Goal: Task Accomplishment & Management: Use online tool/utility

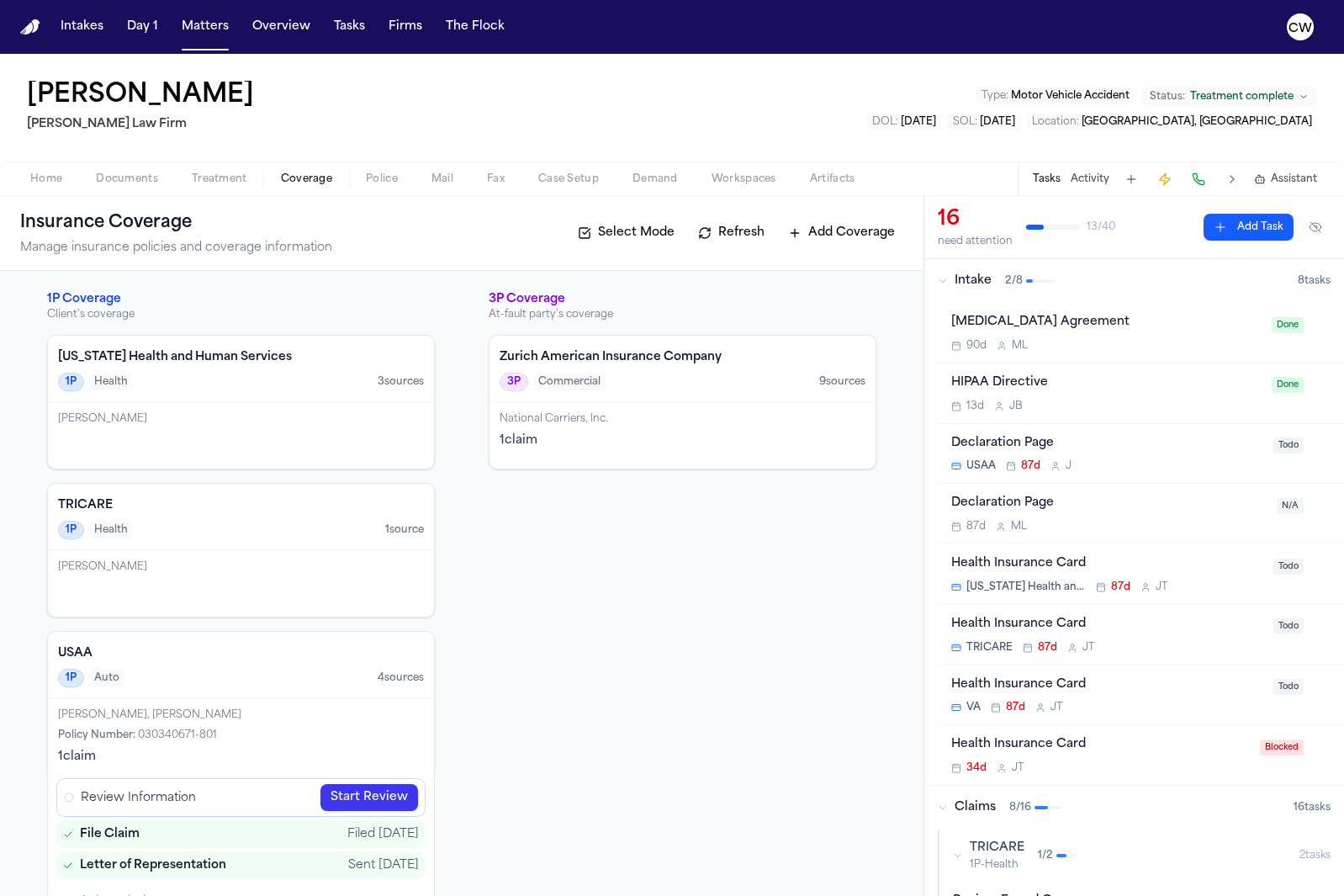
click at [643, 247] on div "Insurance Coverage Manage insurance policies and coverage information Select Mo…" at bounding box center [462, 233] width 883 height 47
click at [637, 241] on button "Select Mode" at bounding box center [626, 233] width 114 height 27
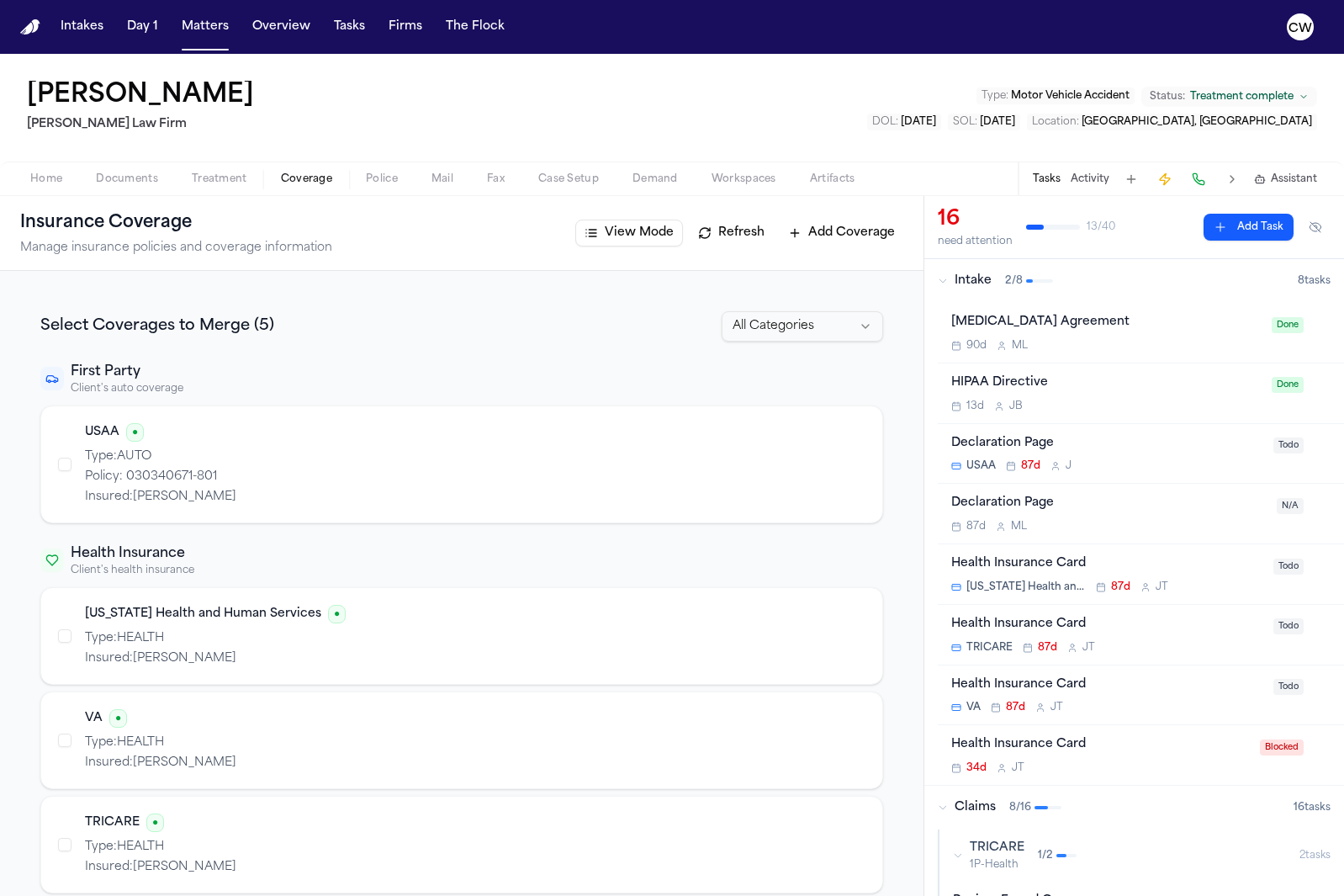
click at [71, 461] on button "button" at bounding box center [65, 465] width 14 height 14
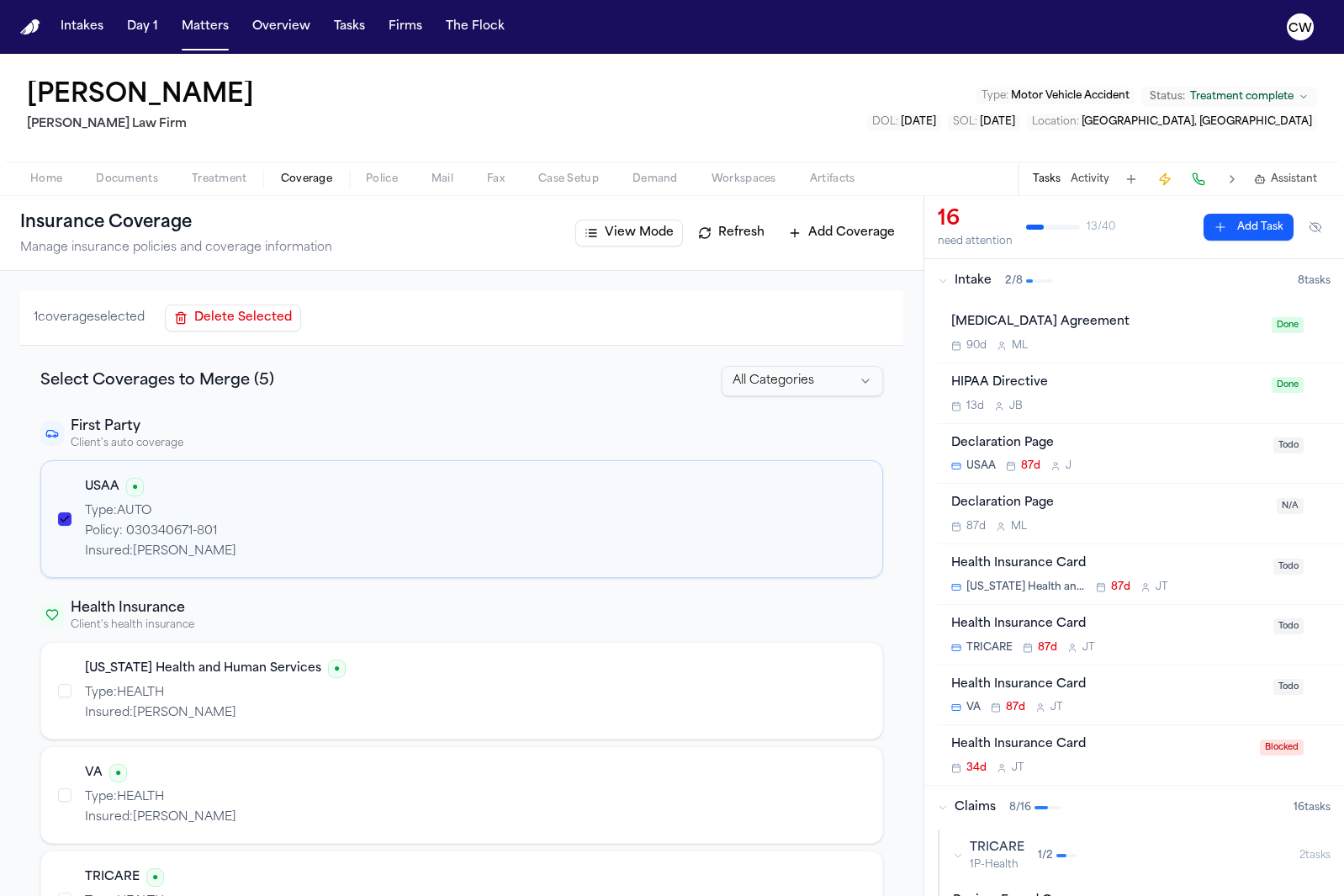
click at [60, 695] on button "button" at bounding box center [65, 691] width 14 height 14
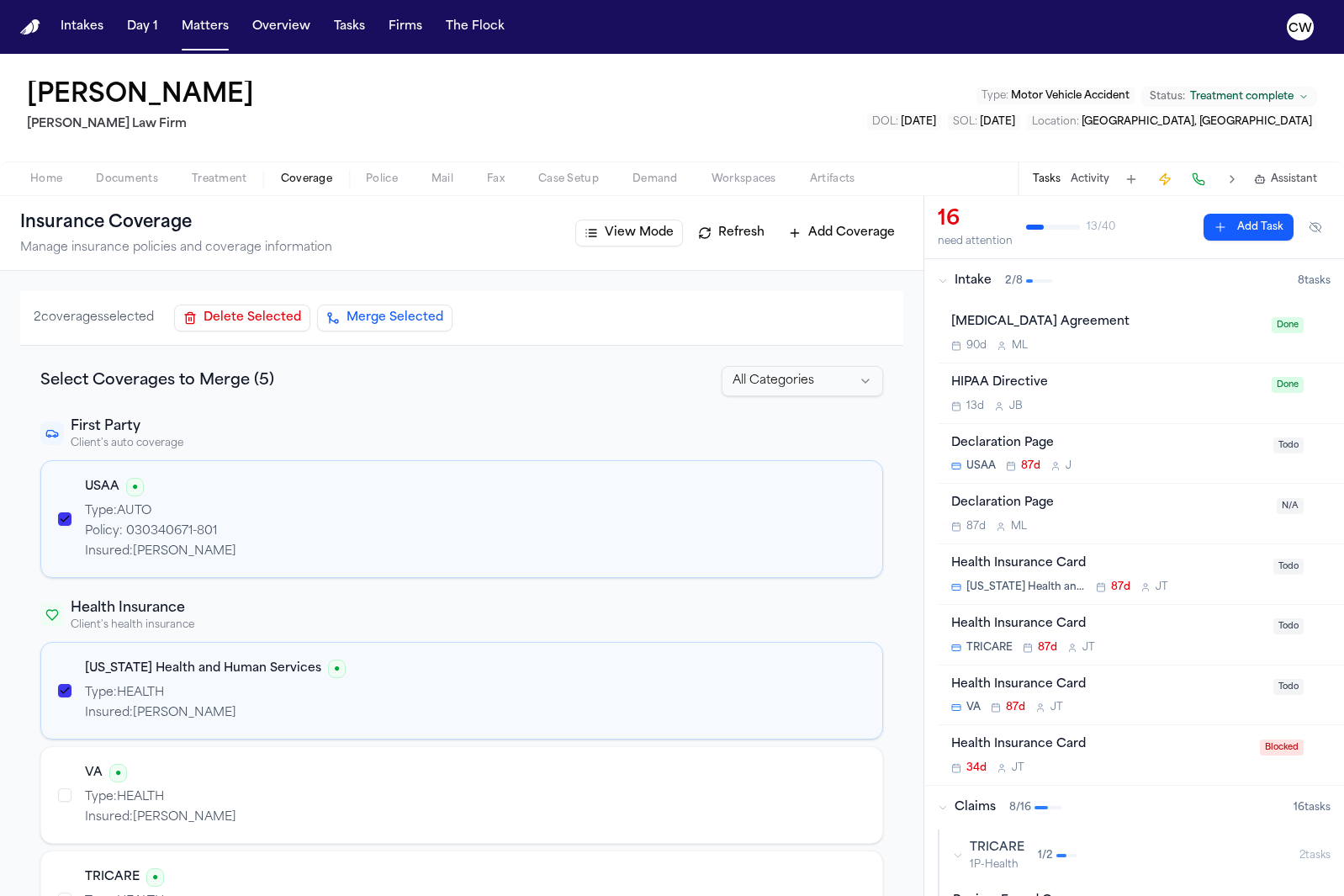
click at [397, 317] on button "Merge Selected" at bounding box center [385, 317] width 135 height 27
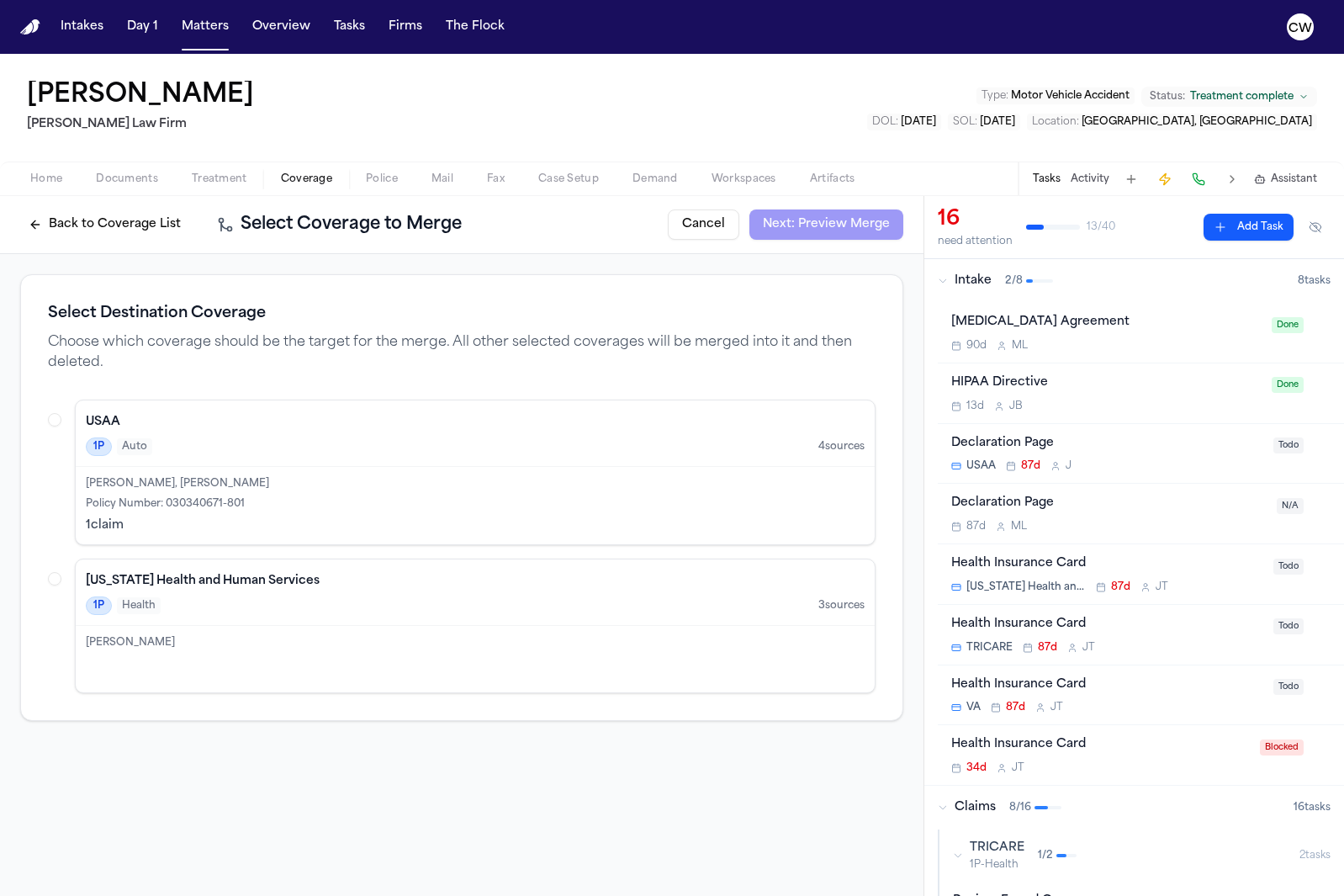
click at [690, 230] on button "Cancel" at bounding box center [703, 224] width 72 height 30
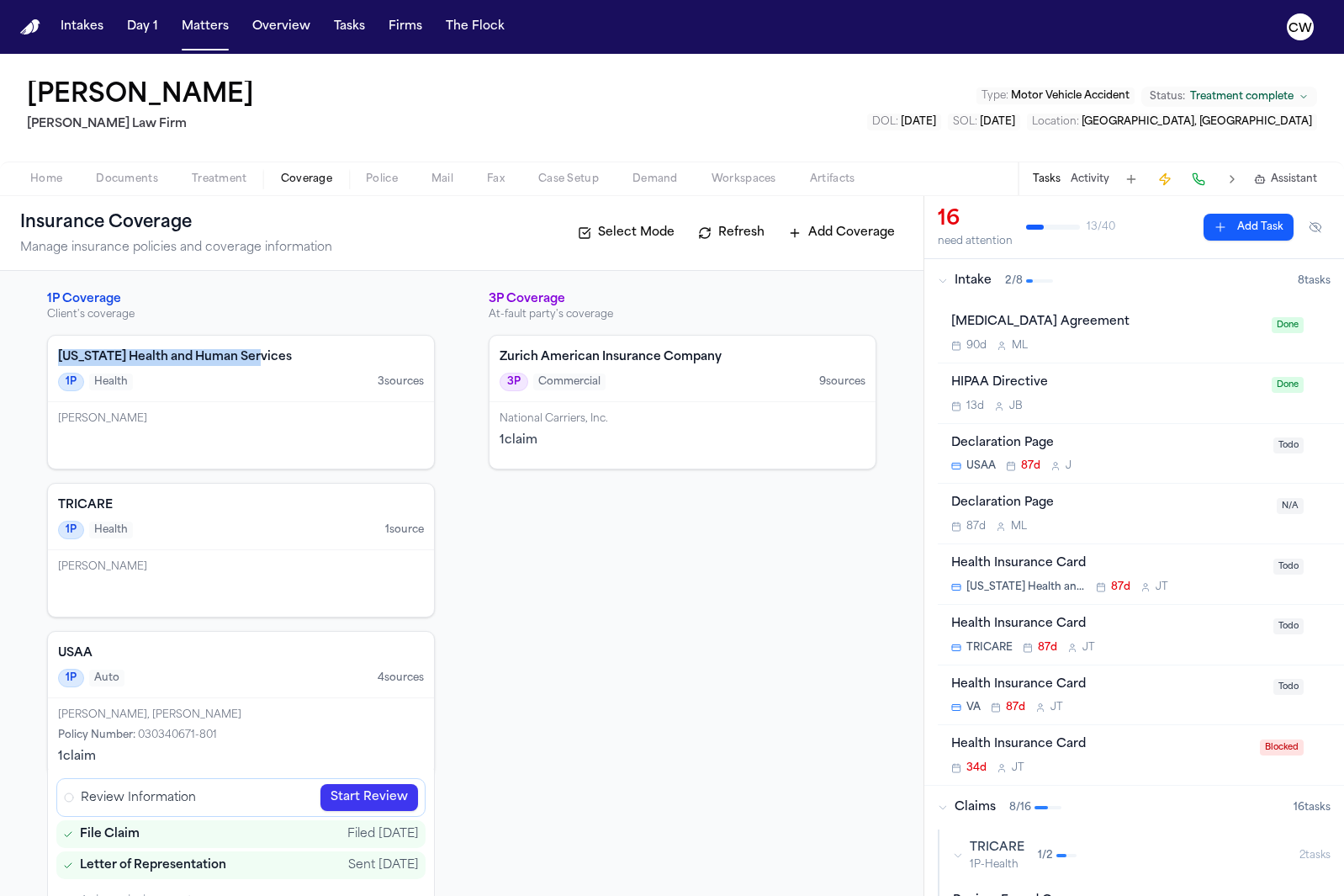
drag, startPoint x: 269, startPoint y: 354, endPoint x: 52, endPoint y: 360, distance: 217.1
click at [52, 360] on div "[US_STATE] Health and Human Services 1P Health 3 source s" at bounding box center [242, 368] width 386 height 66
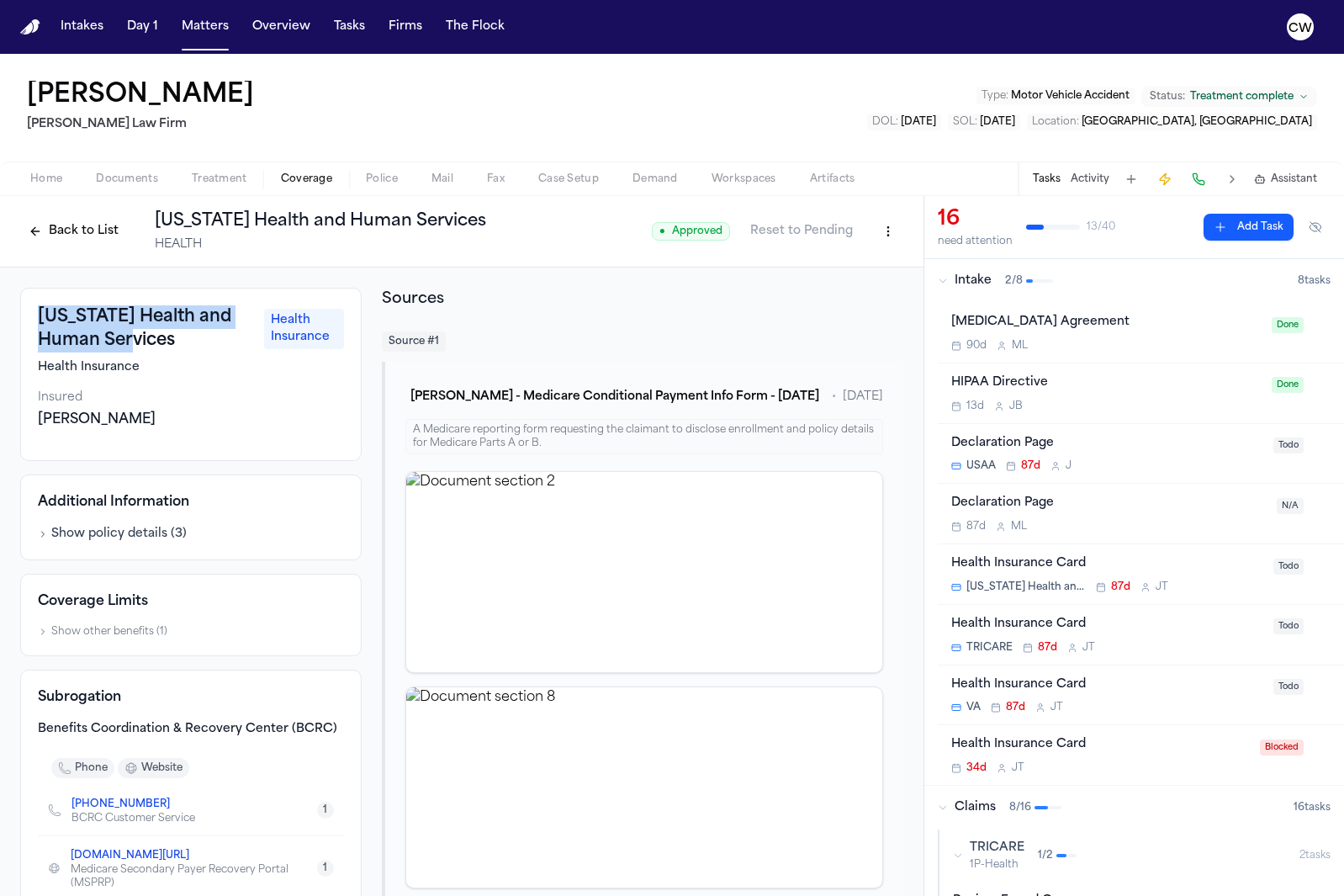
drag, startPoint x: 110, startPoint y: 344, endPoint x: 36, endPoint y: 316, distance: 79.1
click at [36, 316] on div "[US_STATE] Health and Human Services Health Insurance Health Insurance Insured …" at bounding box center [191, 374] width 342 height 173
copy h3 "[US_STATE] Health and Human Services"
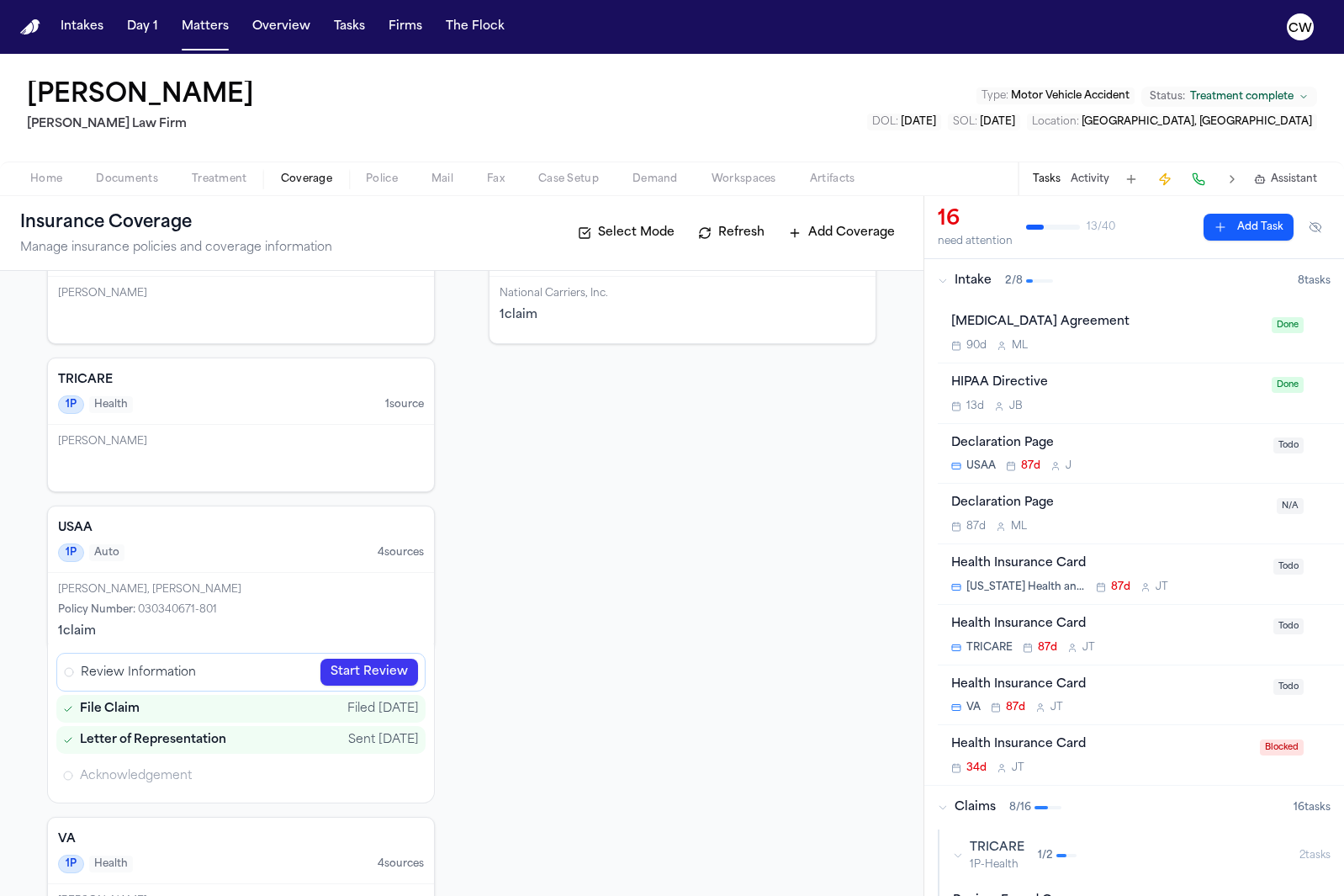
scroll to position [128, 0]
click at [125, 367] on div "TRICARE 1P Health 1 source" at bounding box center [242, 389] width 386 height 66
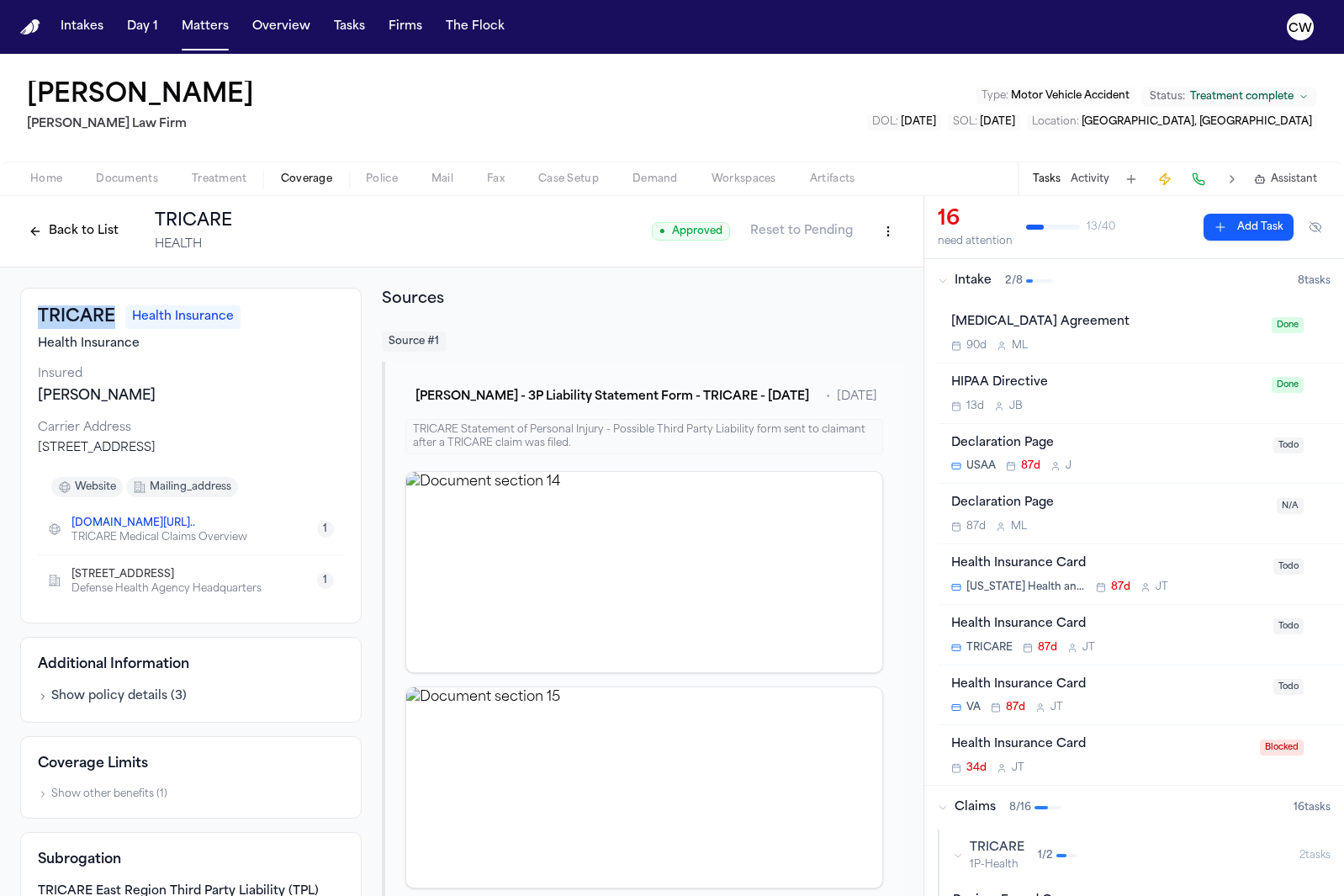
drag, startPoint x: 113, startPoint y: 318, endPoint x: 8, endPoint y: 317, distance: 105.0
click at [8, 317] on div "TRICARE Health Insurance Health Insurance Insured [PERSON_NAME] Carrier Address…" at bounding box center [462, 744] width 924 height 955
copy h3 "TRICARE"
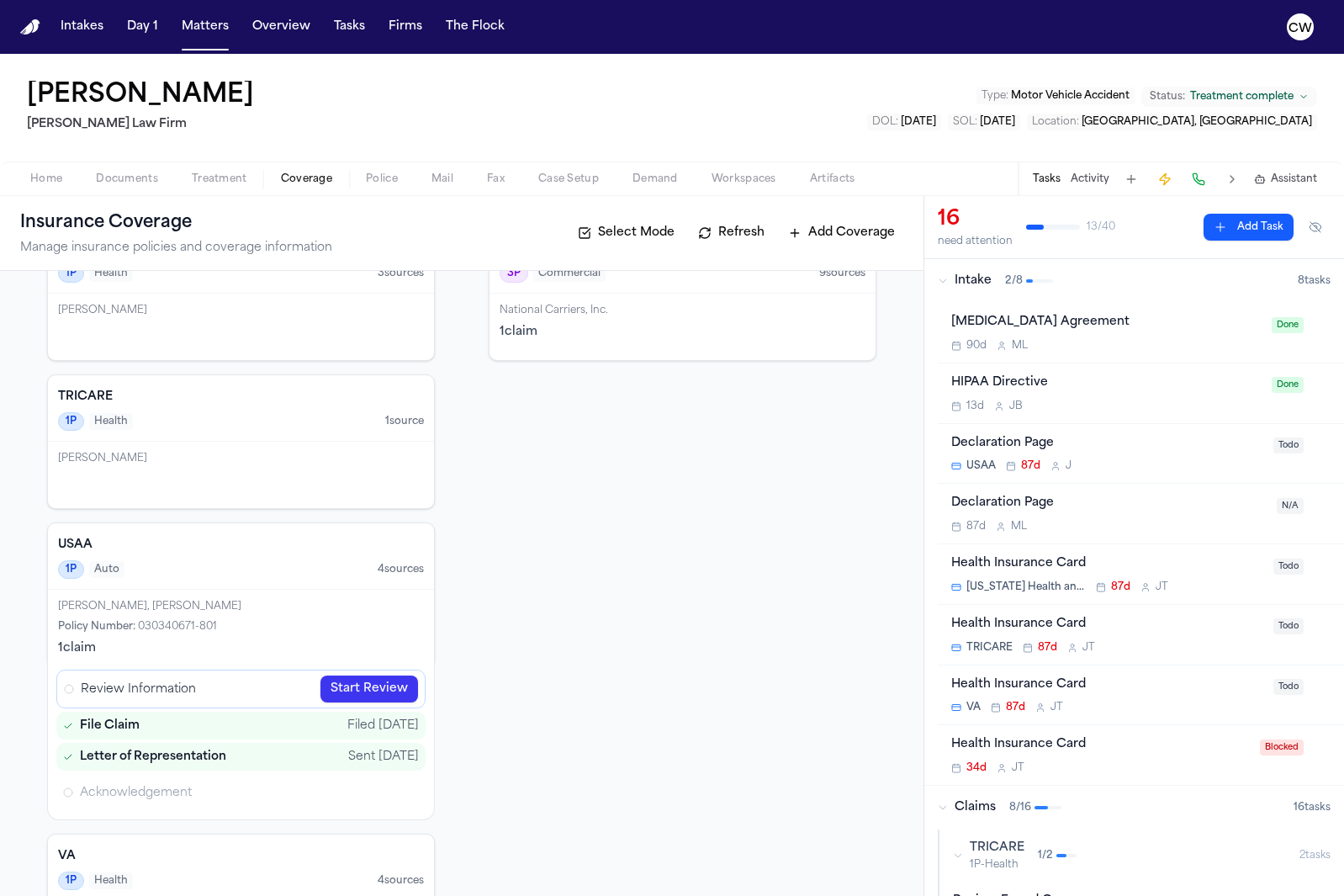
scroll to position [201, 0]
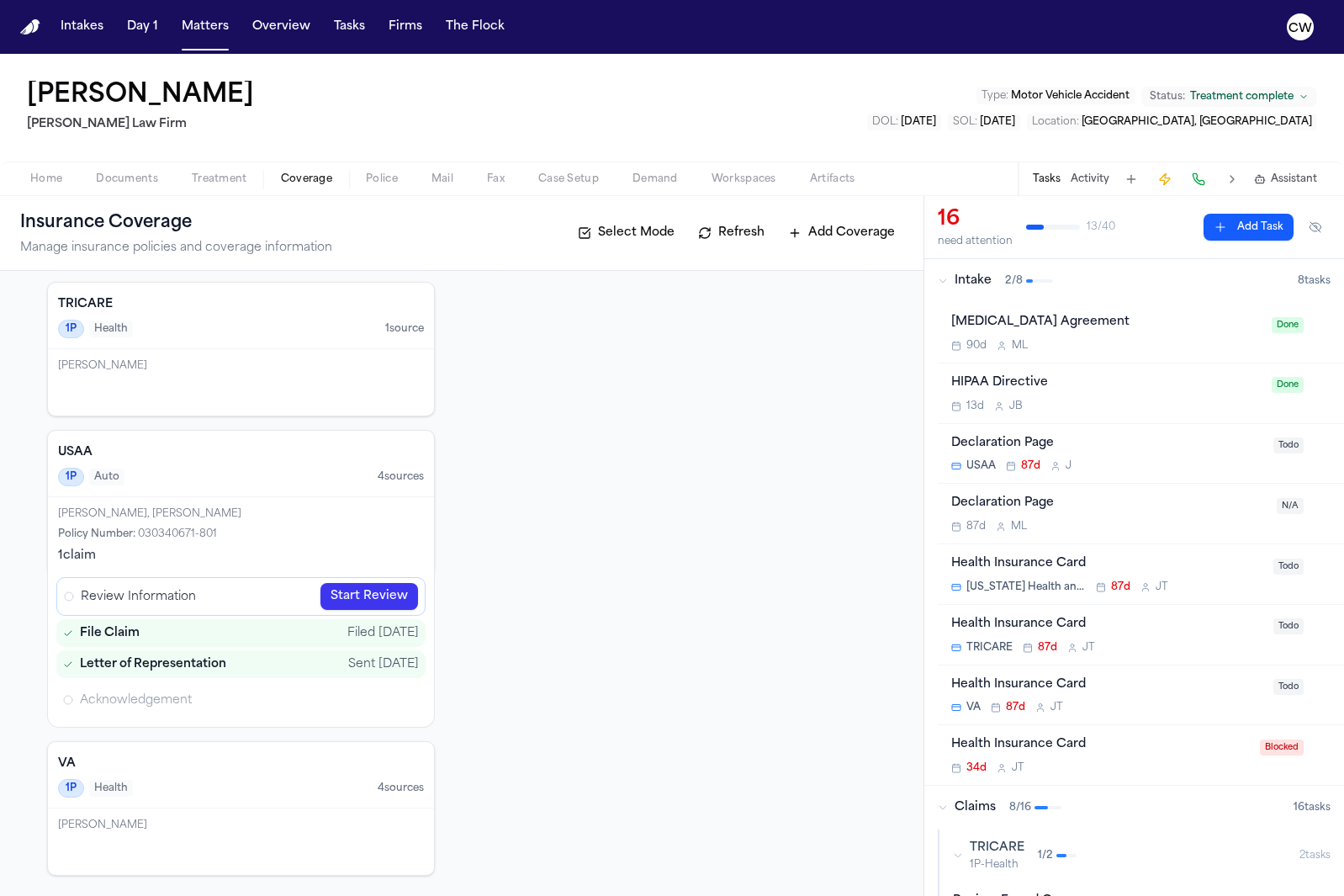
click at [620, 391] on div "3P Coverage At-fault party's coverage Zurich American Insurance Company 3P Comm…" at bounding box center [683, 482] width 388 height 786
click at [463, 489] on div "1P Coverage Client's coverage [US_STATE] Health and Human Services 1P Health 3 …" at bounding box center [462, 482] width 830 height 786
